Goal: Information Seeking & Learning: Learn about a topic

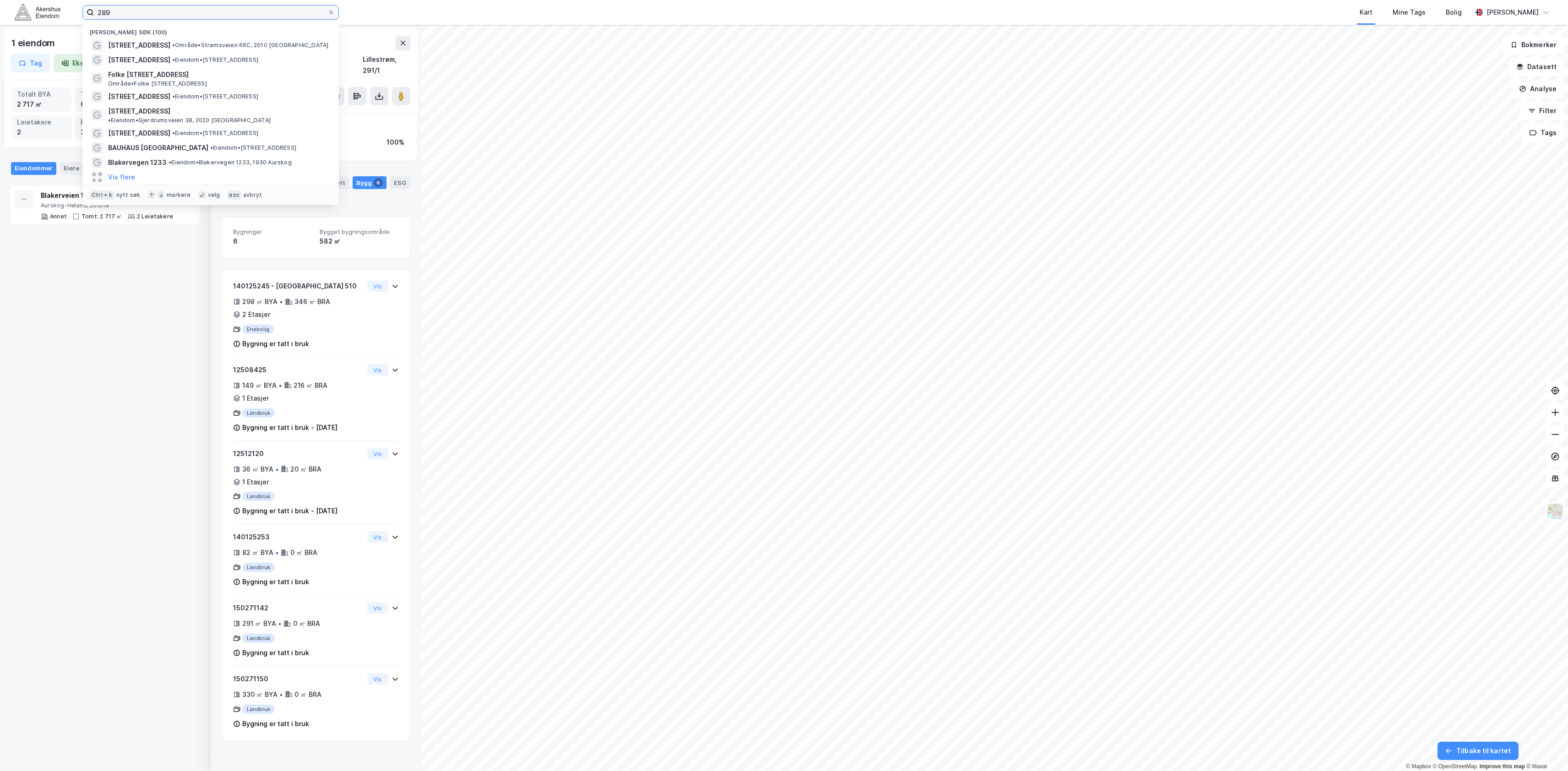
drag, startPoint x: 259, startPoint y: 10, endPoint x: -190, endPoint y: -20, distance: 450.0
click at [0, 0] on html "289 Nylige søk (100) [STREET_ADDRESS] • Område • Strømsveien 66C, 2010 Strømmen…" at bounding box center [784, 385] width 1568 height 771
paste input "Infanterivegen 16, 18, 20 og 22"
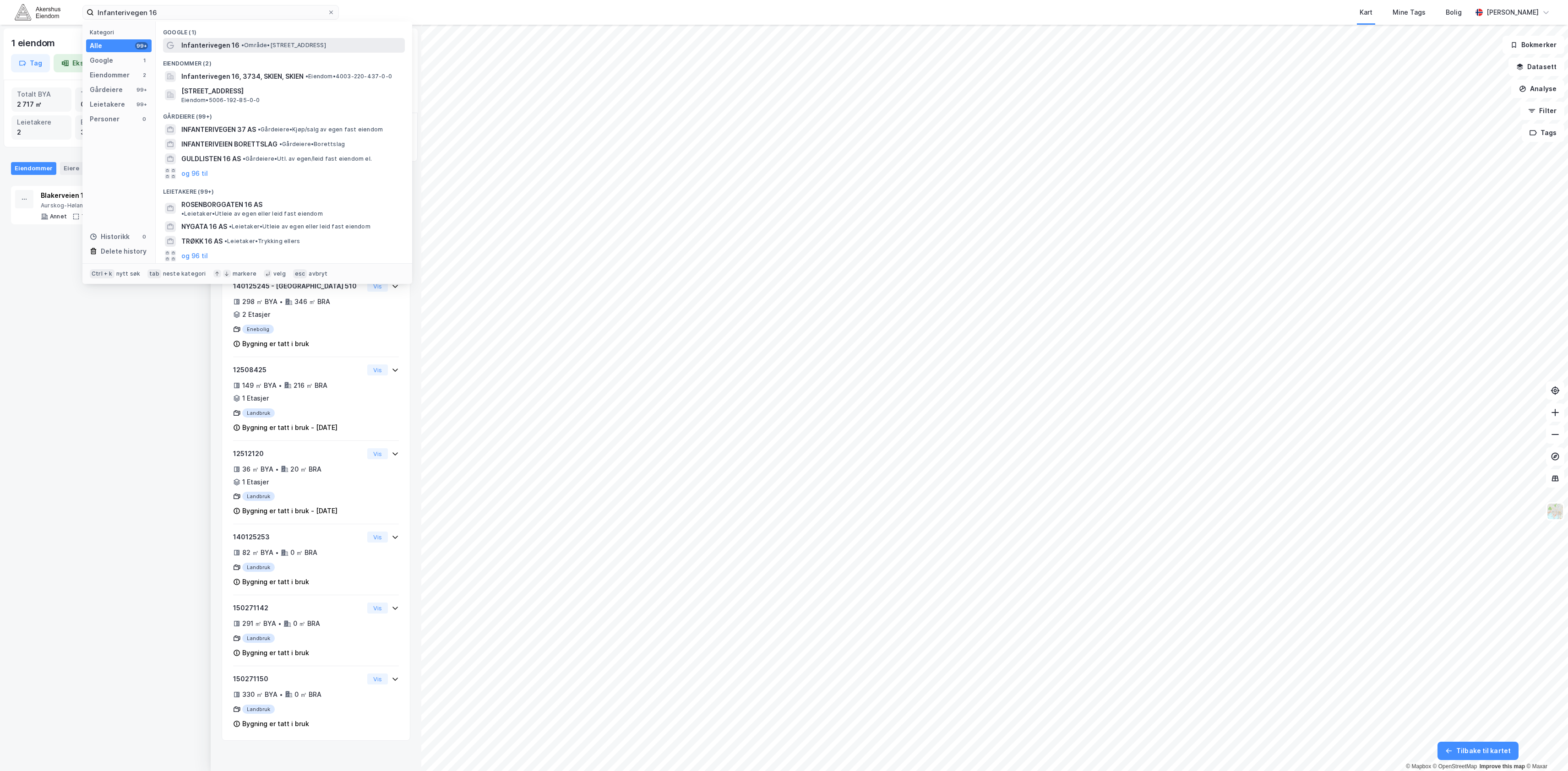
click at [259, 42] on span "• Område • [STREET_ADDRESS]" at bounding box center [284, 45] width 85 height 7
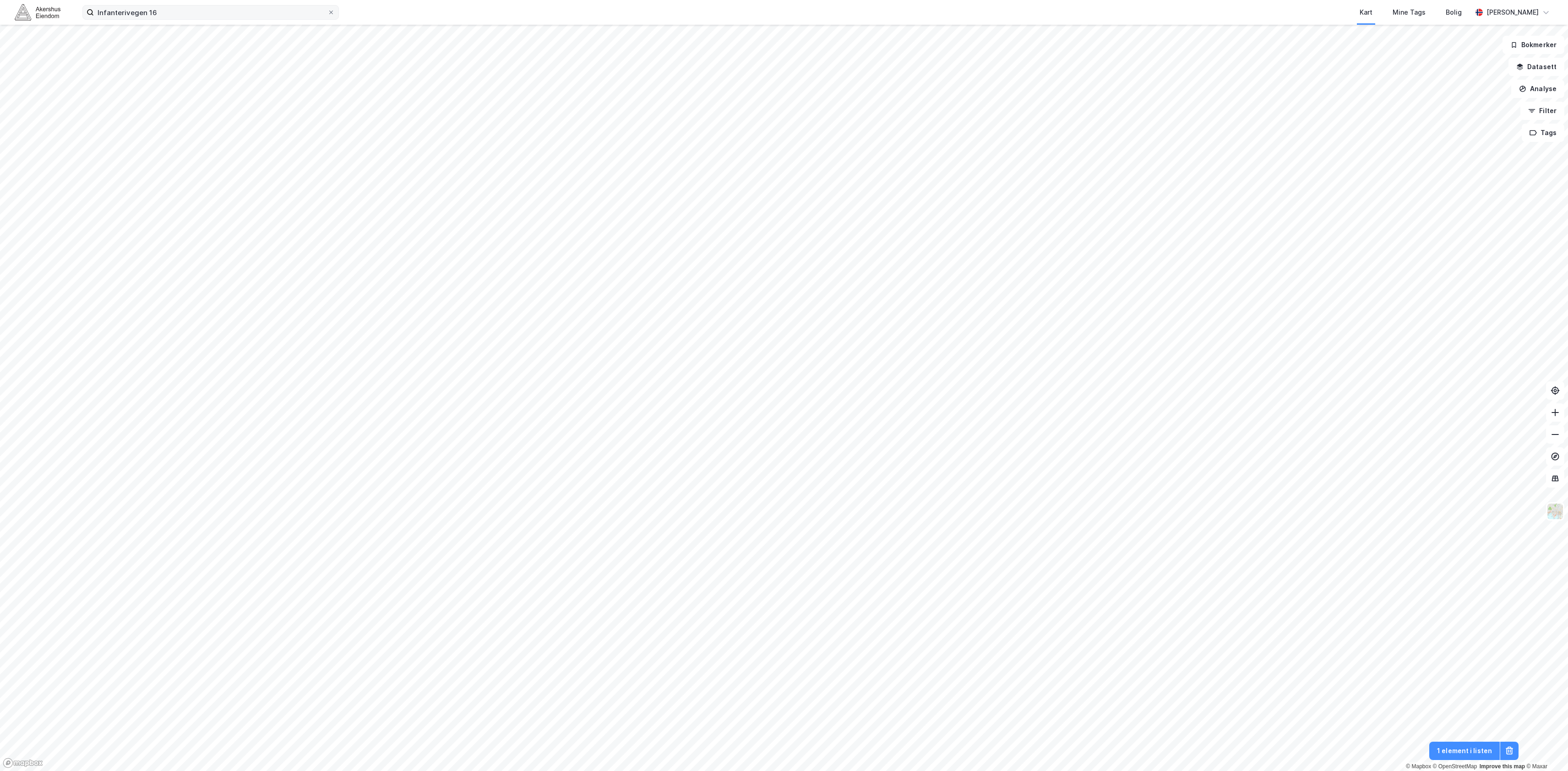
click at [160, 2] on div "Infanterivegen 16 Kart Mine Tags Bolig [PERSON_NAME]" at bounding box center [784, 12] width 1568 height 25
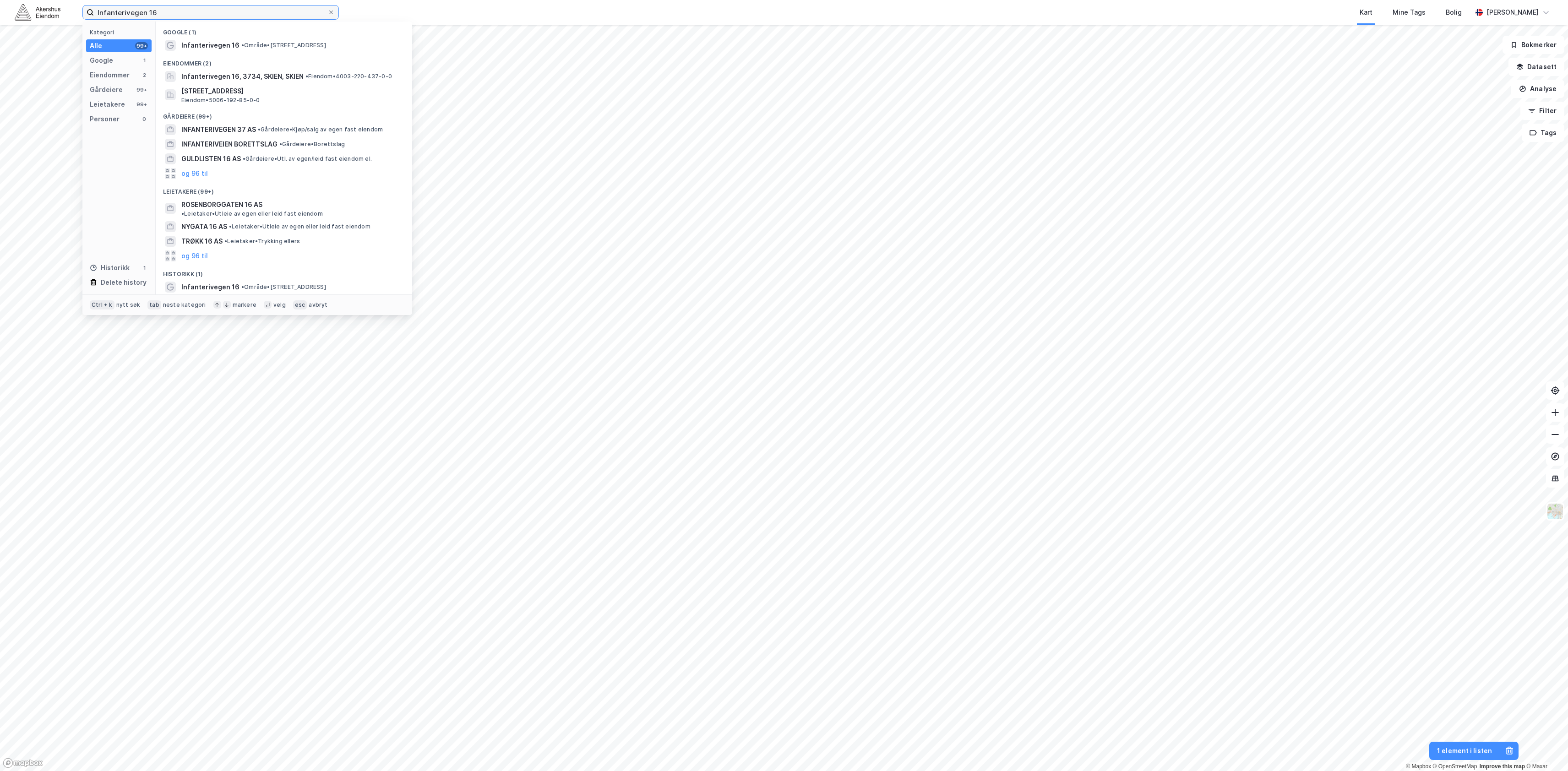
click at [164, 8] on input "Infanterivegen 16" at bounding box center [210, 12] width 234 height 14
click at [200, 51] on span "Infanterivegen 16" at bounding box center [210, 45] width 58 height 11
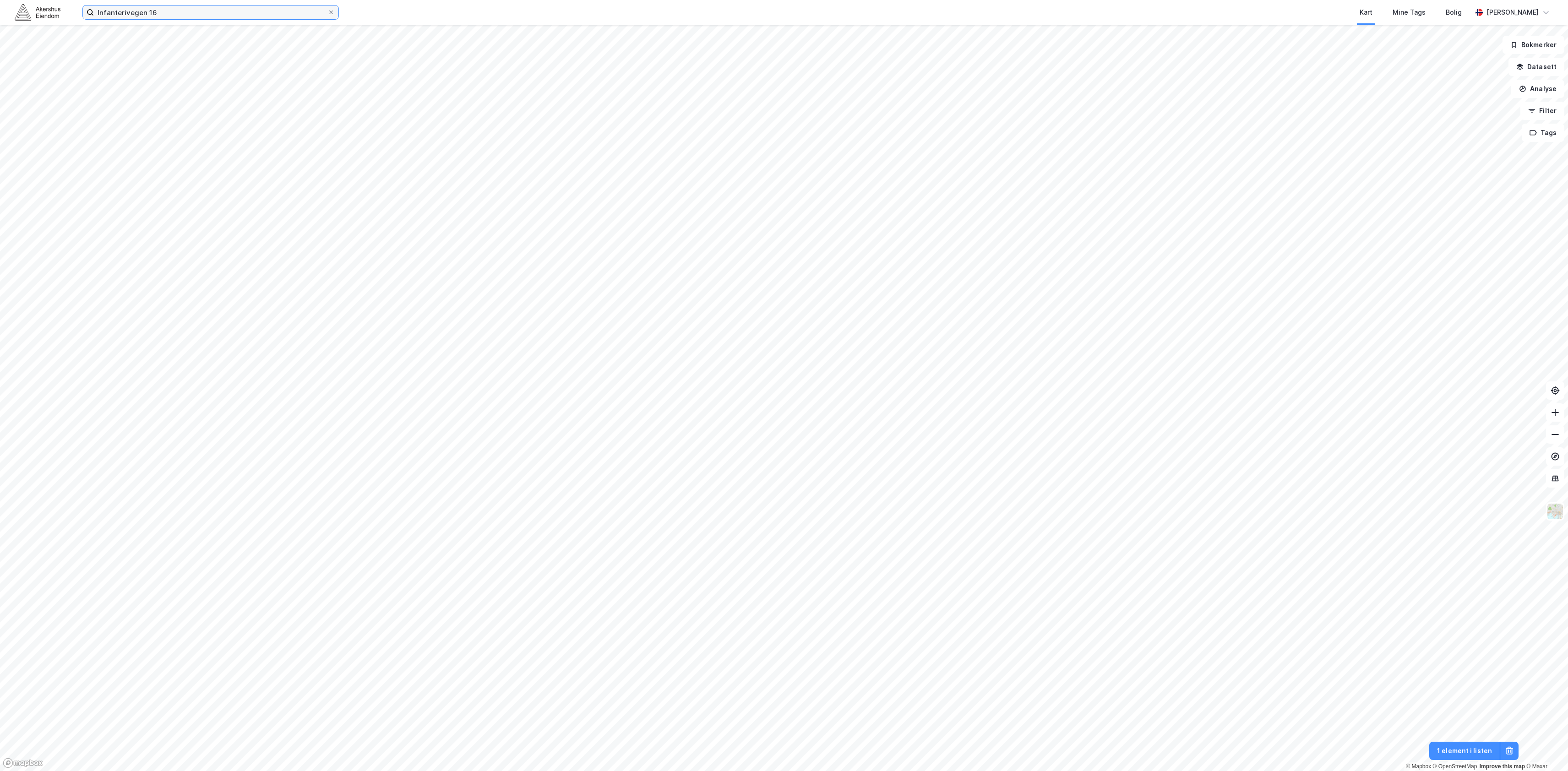
click at [165, 13] on input "Infanterivegen 16" at bounding box center [210, 12] width 234 height 14
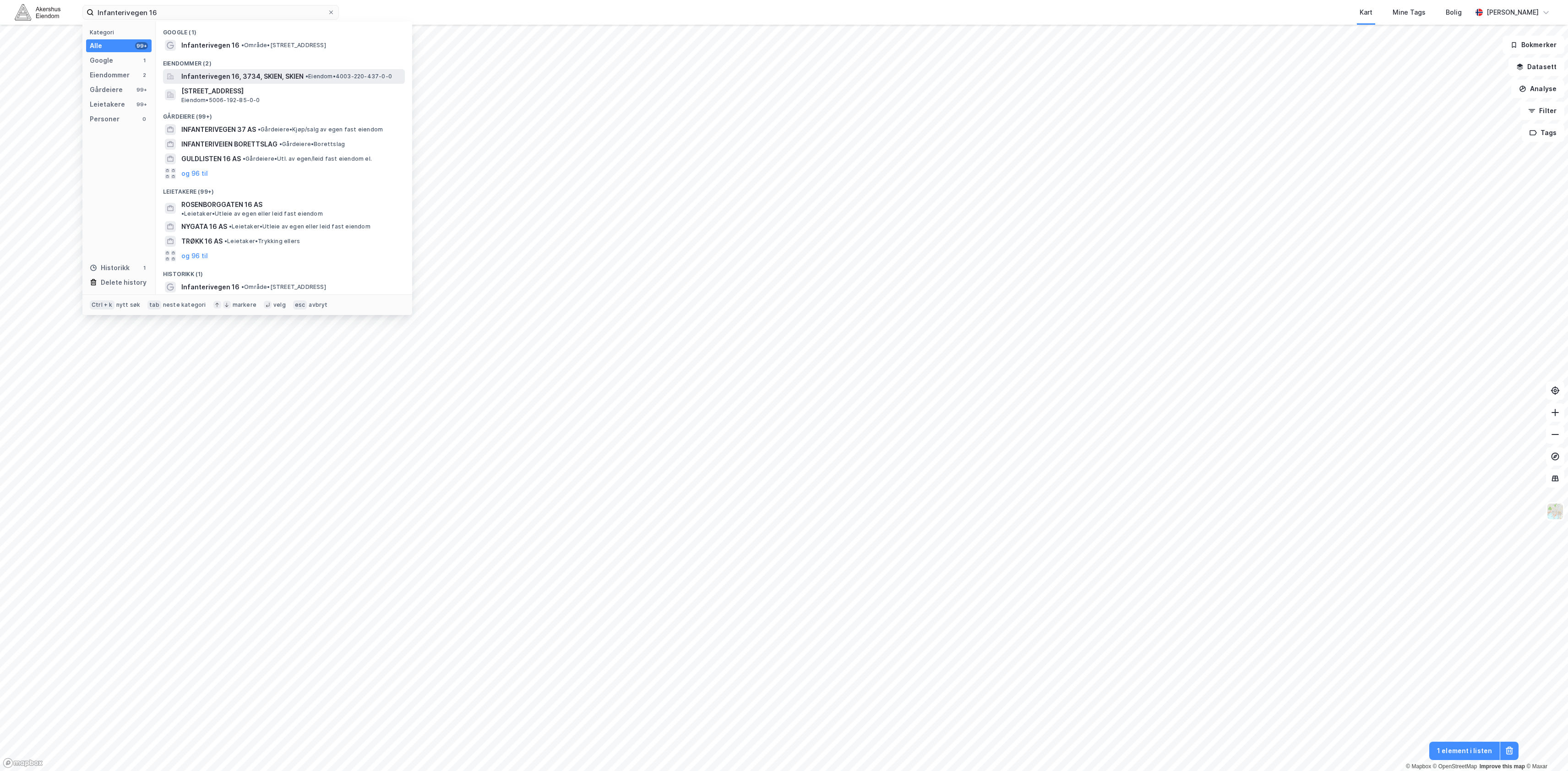
click at [207, 77] on span "Infanterivegen 16, 3734, SKIEN, SKIEN" at bounding box center [242, 76] width 122 height 11
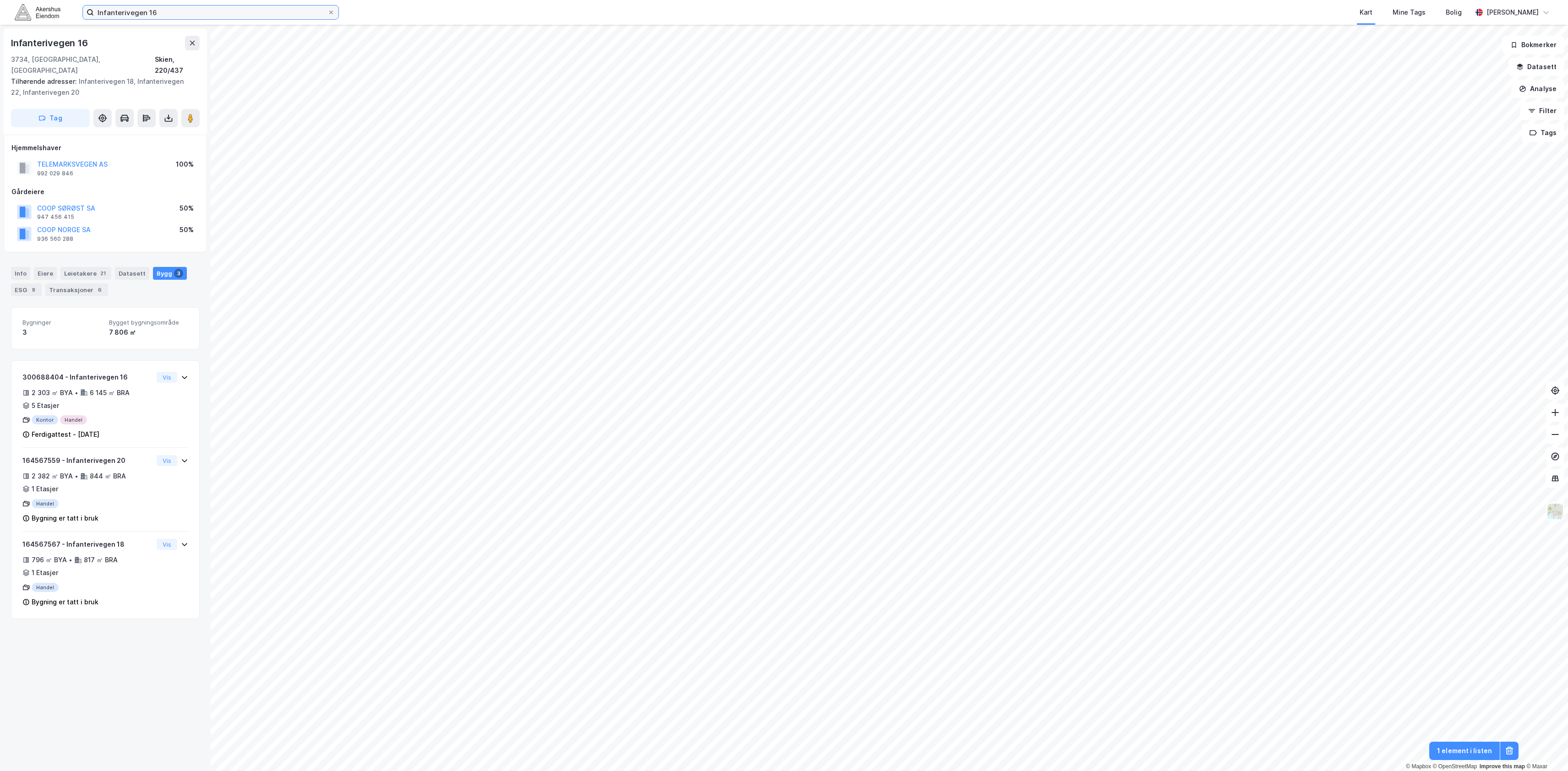
click at [158, 18] on input "Infanterivegen 16" at bounding box center [210, 12] width 234 height 14
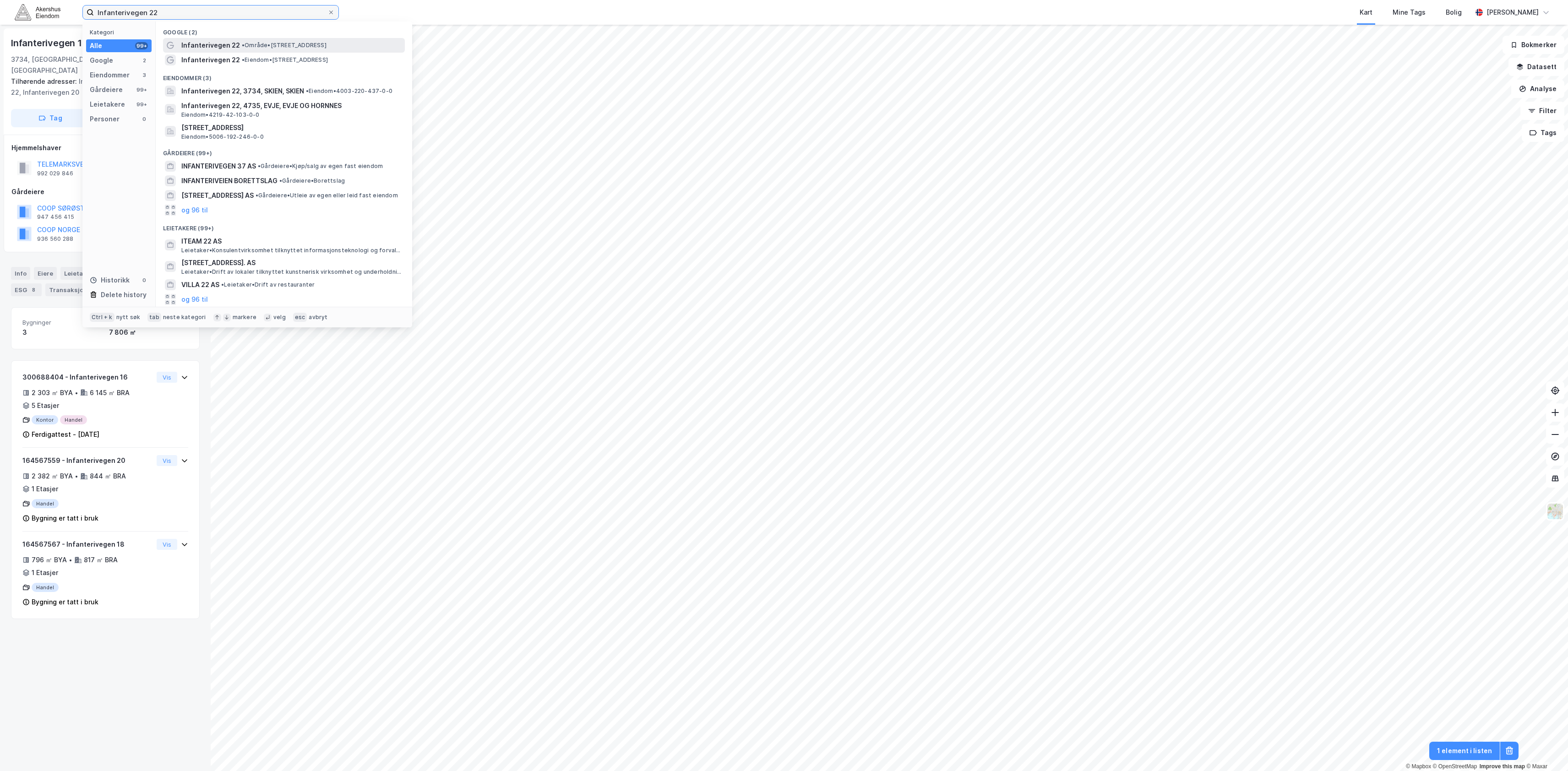
type input "Infanterivegen 22"
click at [195, 40] on span "Infanterivegen 22" at bounding box center [210, 45] width 58 height 11
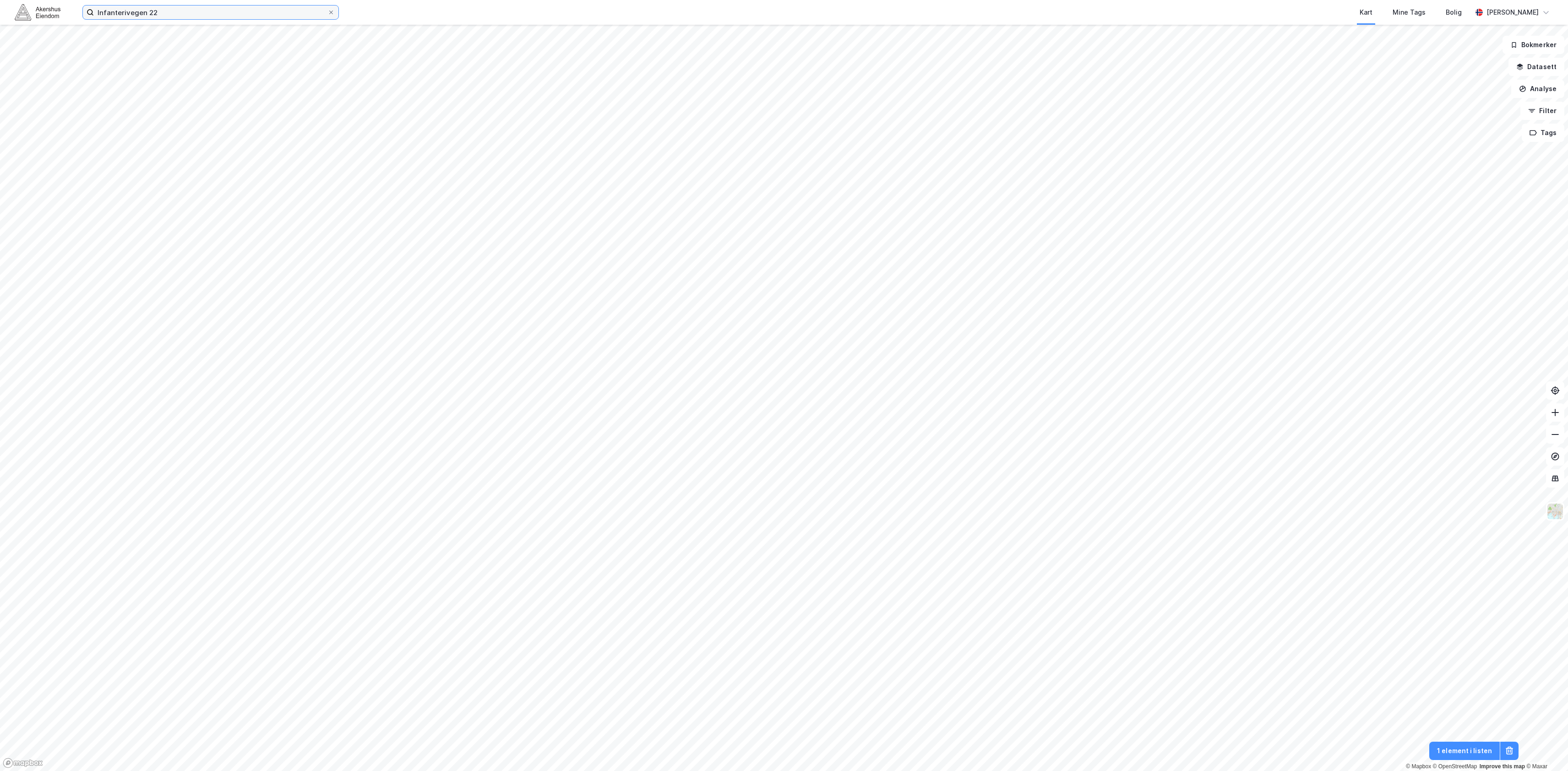
click at [189, 15] on input "Infanterivegen 22" at bounding box center [210, 12] width 234 height 14
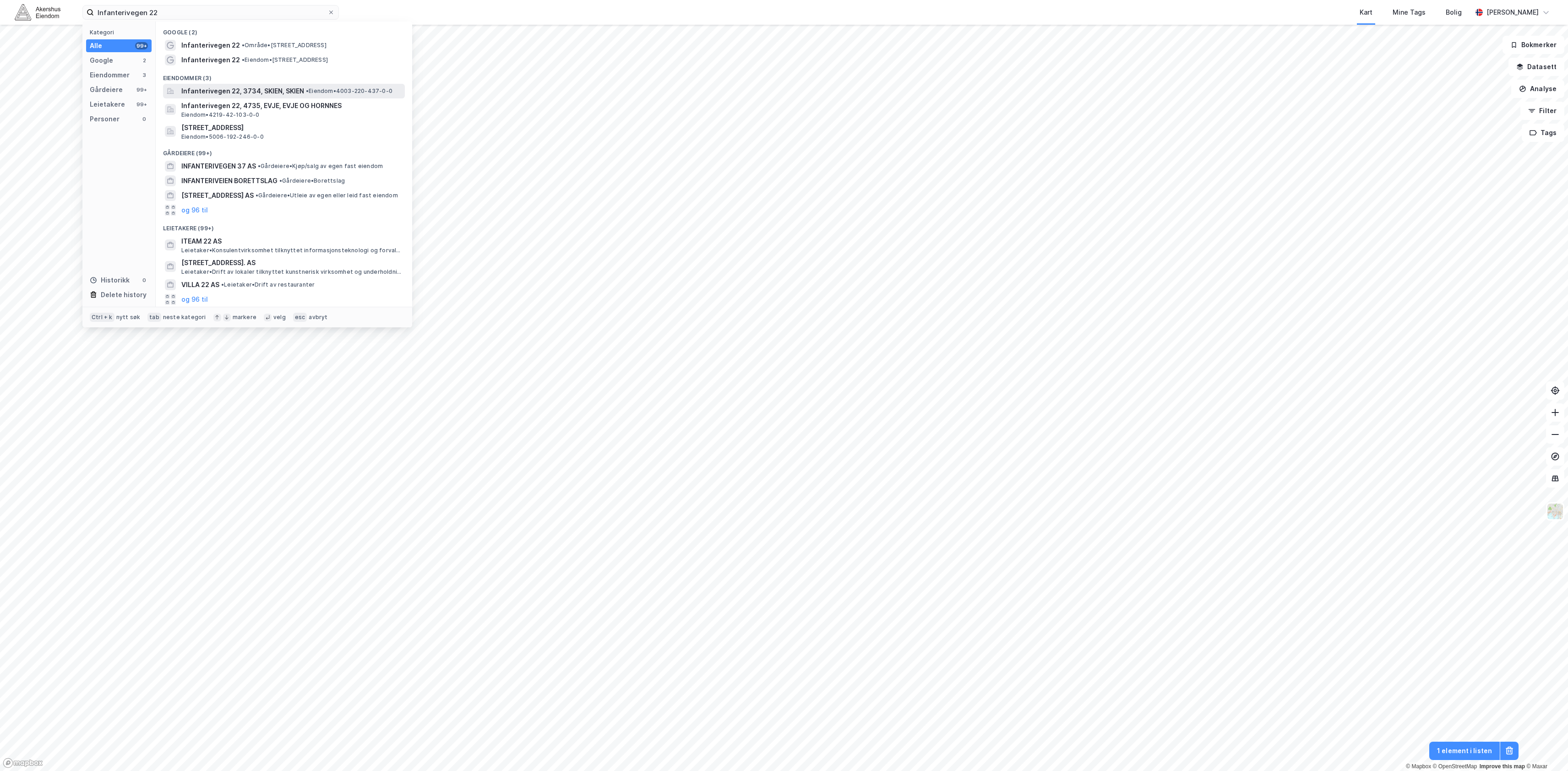
click at [200, 89] on span "Infanterivegen 22, 3734, SKIEN, SKIEN" at bounding box center [243, 91] width 123 height 11
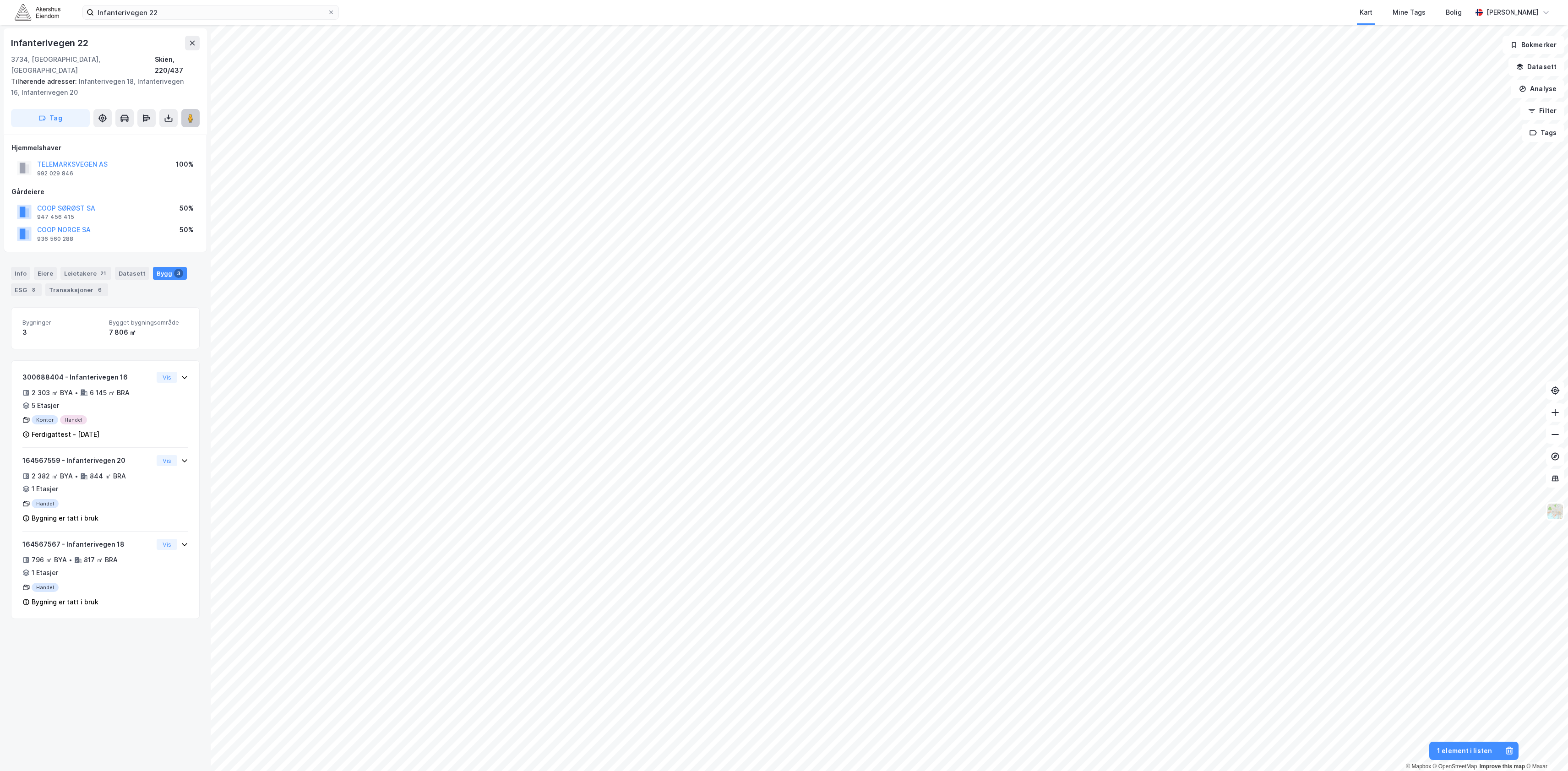
click at [185, 114] on icon at bounding box center [190, 118] width 9 height 9
